Goal: Browse casually

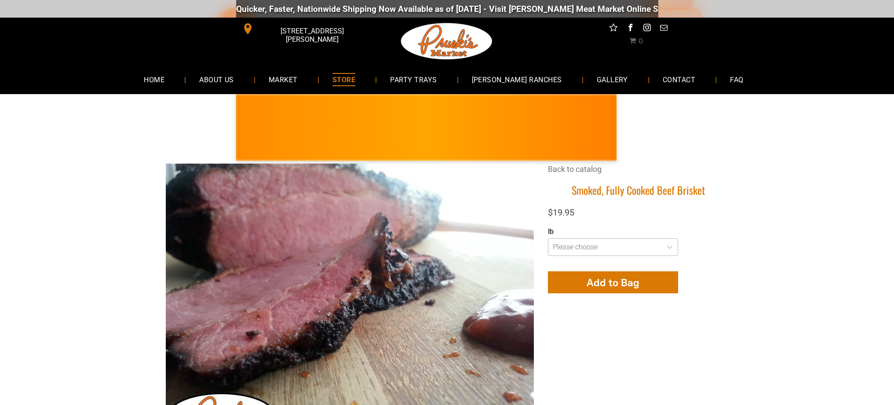
click at [672, 247] on select "**********" at bounding box center [613, 247] width 130 height 18
select select "**********"
click at [548, 238] on select "**********" at bounding box center [613, 247] width 130 height 18
type input "**********"
